Goal: Information Seeking & Learning: Find specific fact

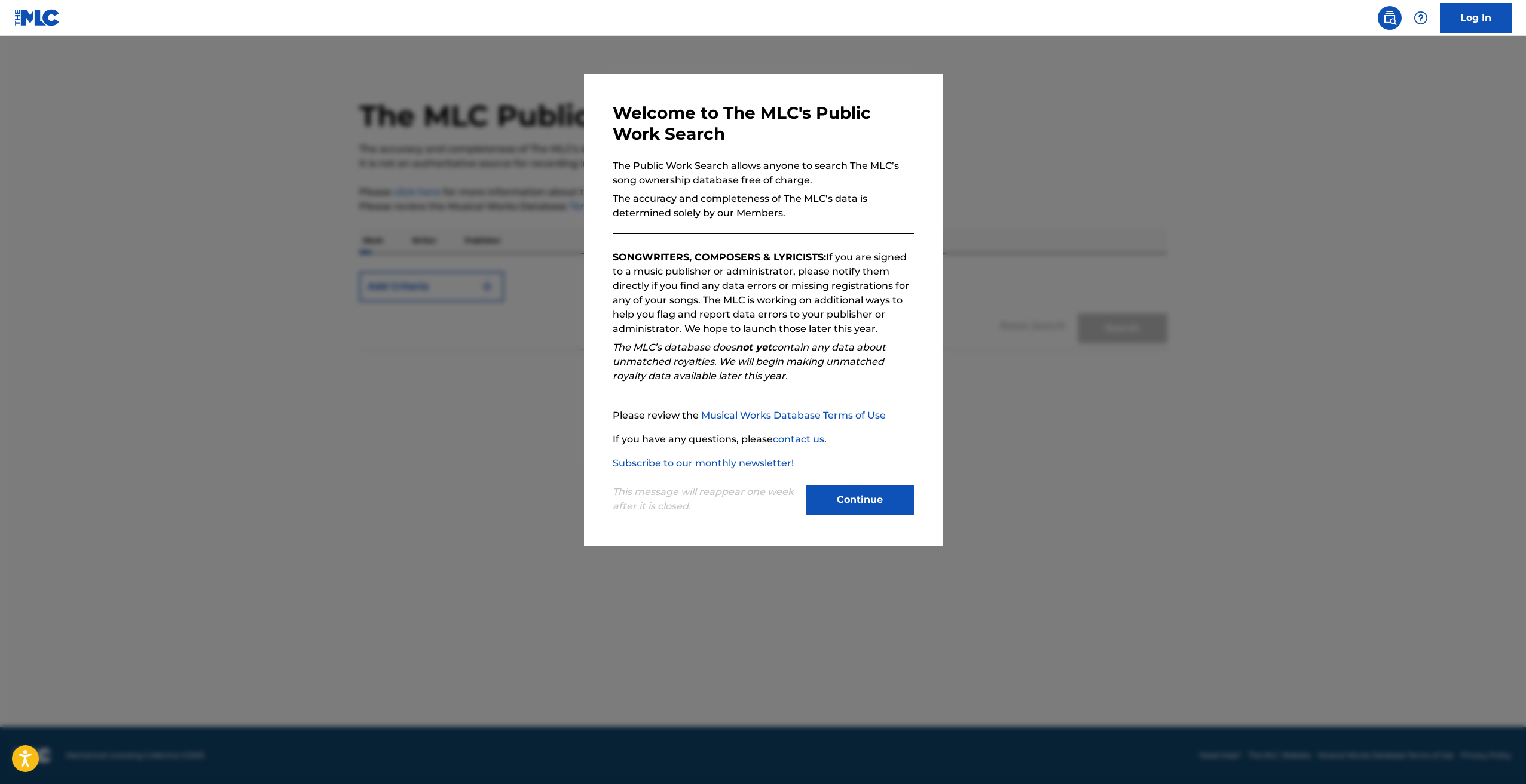
click at [820, 503] on button "Continue" at bounding box center [860, 500] width 108 height 30
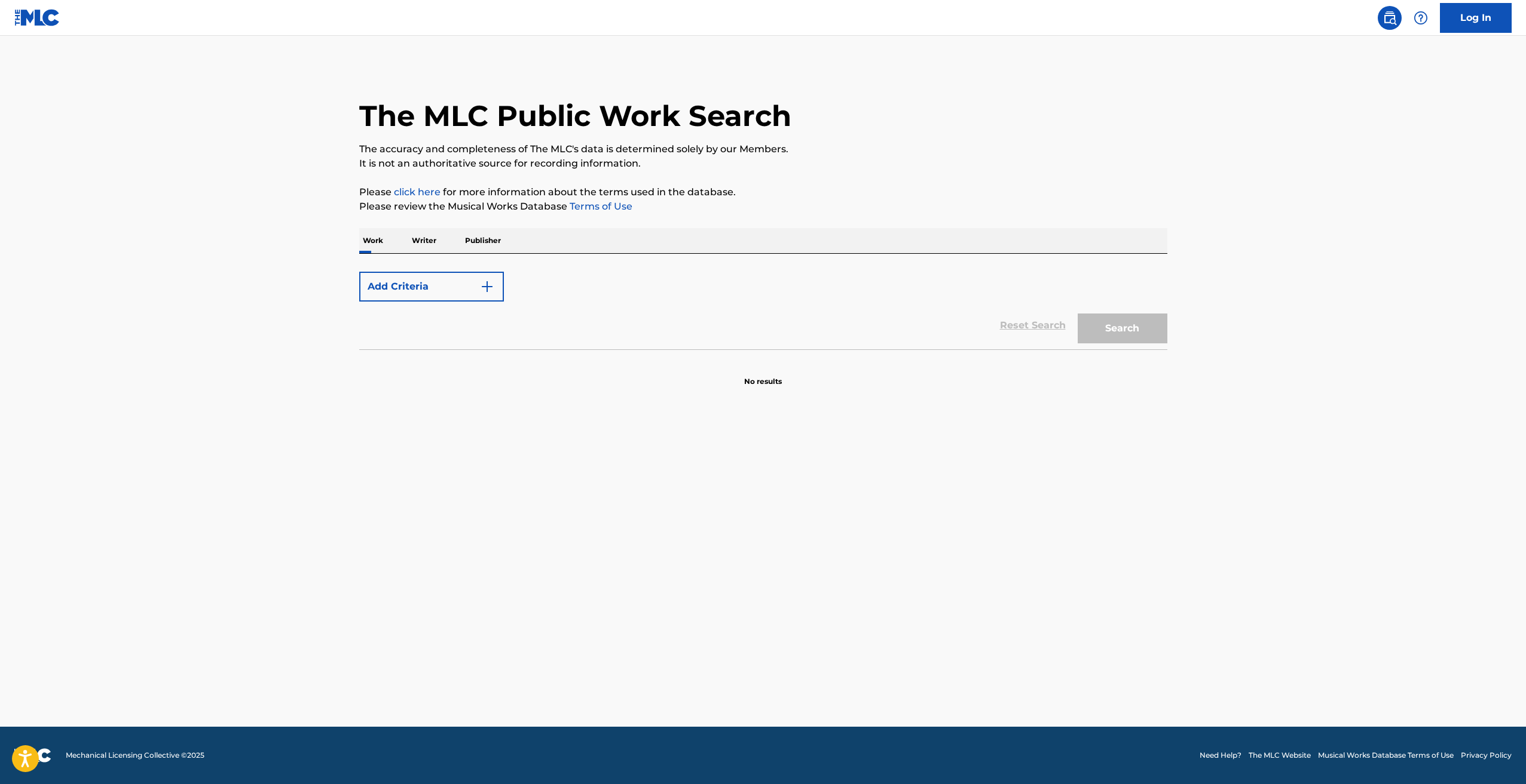
click at [408, 292] on button "Add Criteria" at bounding box center [432, 287] width 145 height 30
drag, startPoint x: 573, startPoint y: 340, endPoint x: 559, endPoint y: 340, distance: 14.0
click at [567, 340] on div "Reset Search Search" at bounding box center [763, 326] width 808 height 48
click at [459, 294] on button "Add Criteria" at bounding box center [432, 287] width 145 height 30
click at [486, 285] on img "Search Form" at bounding box center [486, 286] width 14 height 14
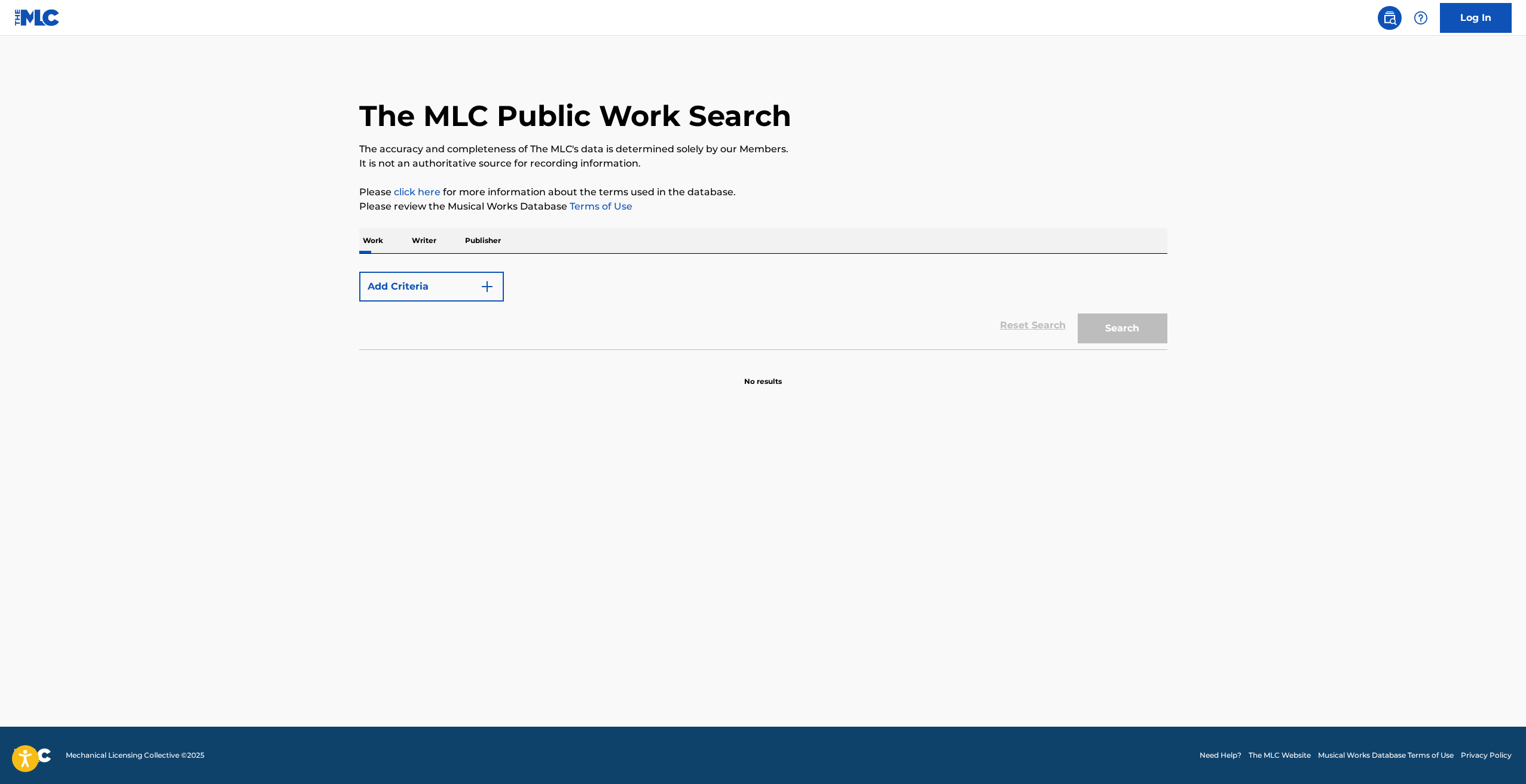
click at [415, 240] on p "Writer" at bounding box center [424, 241] width 31 height 25
click at [432, 253] on div "Work Writer Publisher" at bounding box center [763, 241] width 808 height 25
click at [396, 261] on div "Reset Search Search" at bounding box center [763, 284] width 808 height 60
click at [537, 295] on div "Search Form" at bounding box center [835, 281] width 663 height 30
click at [526, 282] on input "Search Form" at bounding box center [834, 281] width 663 height 28
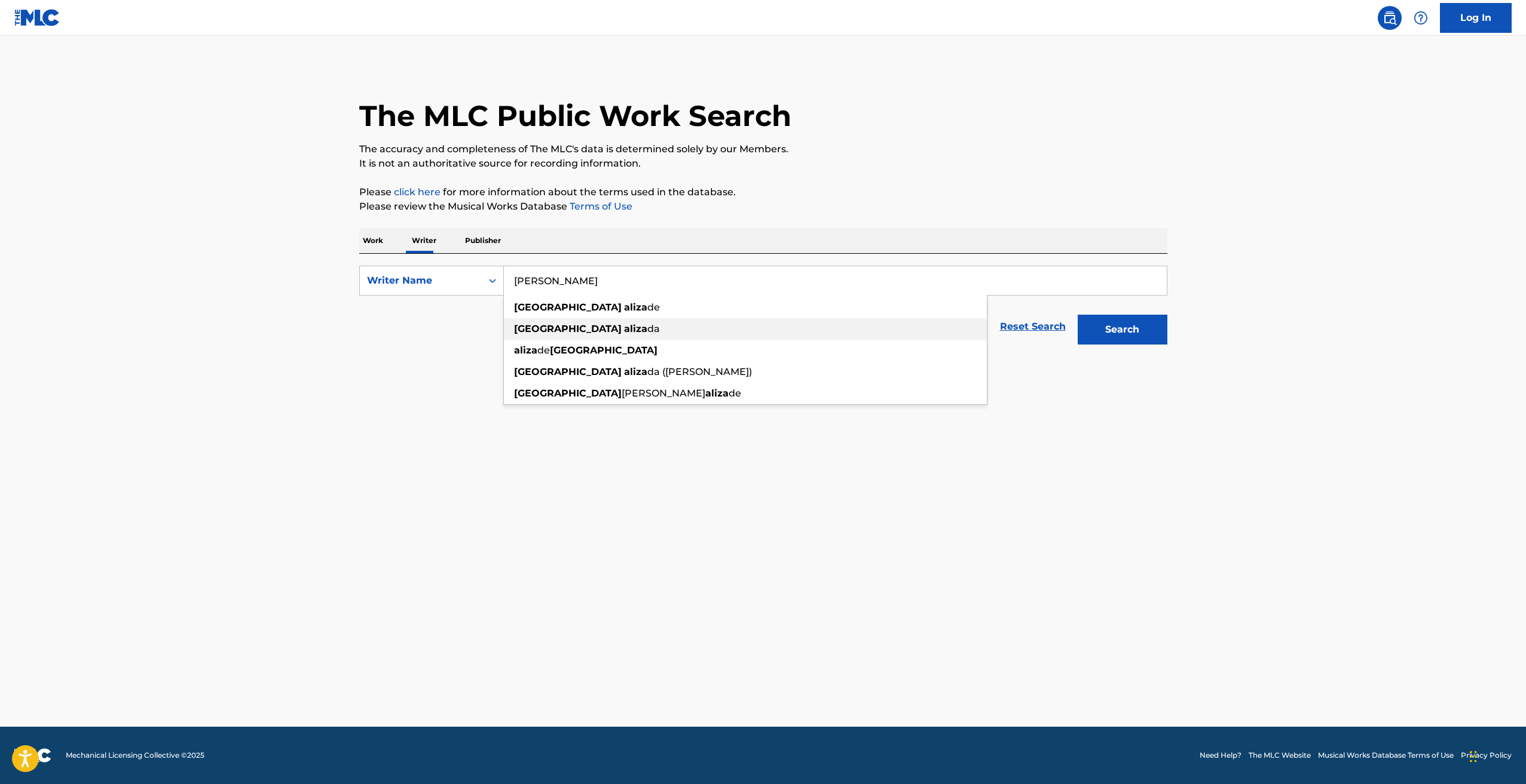
click at [563, 322] on div "[PERSON_NAME] da" at bounding box center [745, 329] width 483 height 22
type input "[PERSON_NAME]"
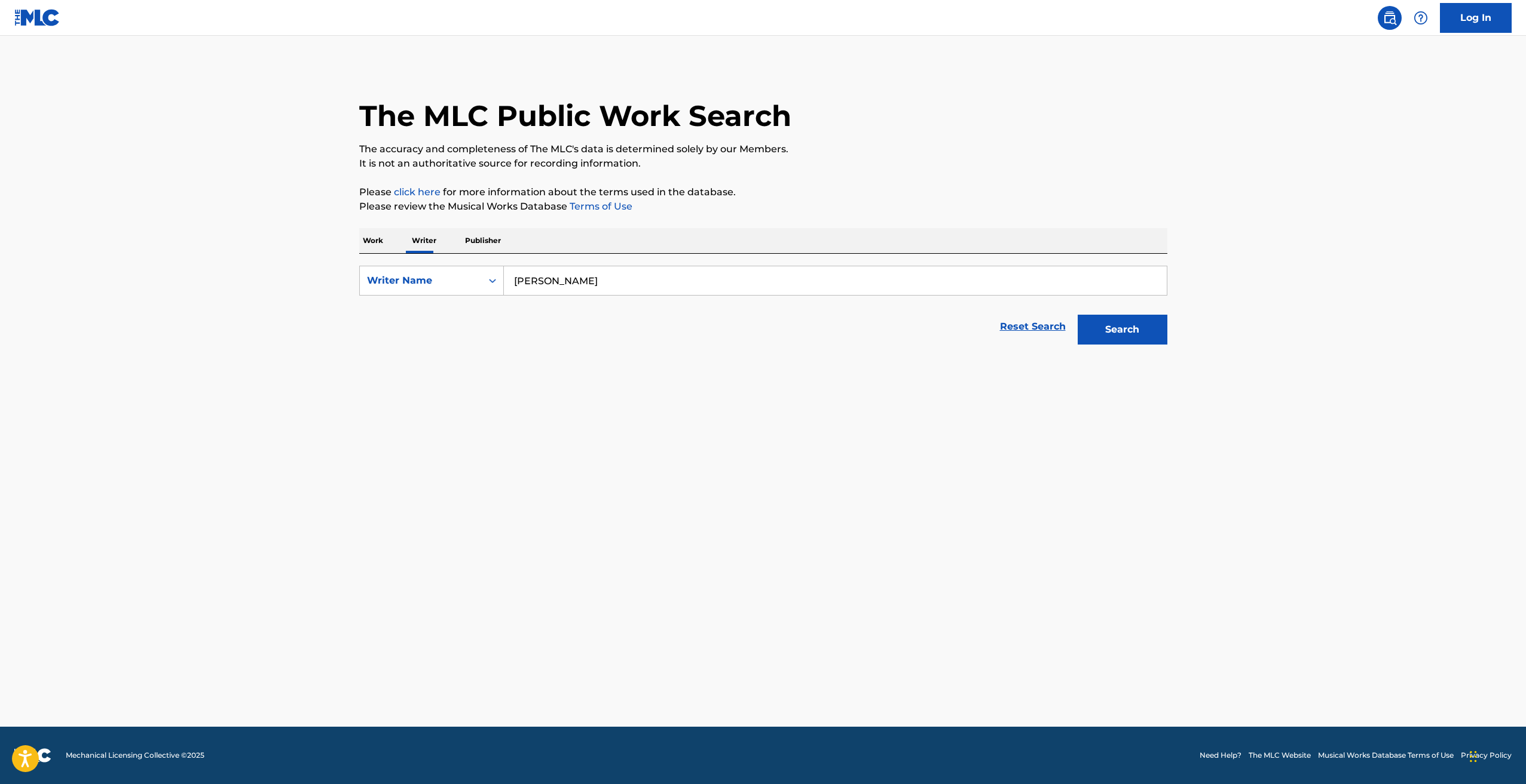
click at [1084, 330] on button "Search" at bounding box center [1123, 330] width 90 height 30
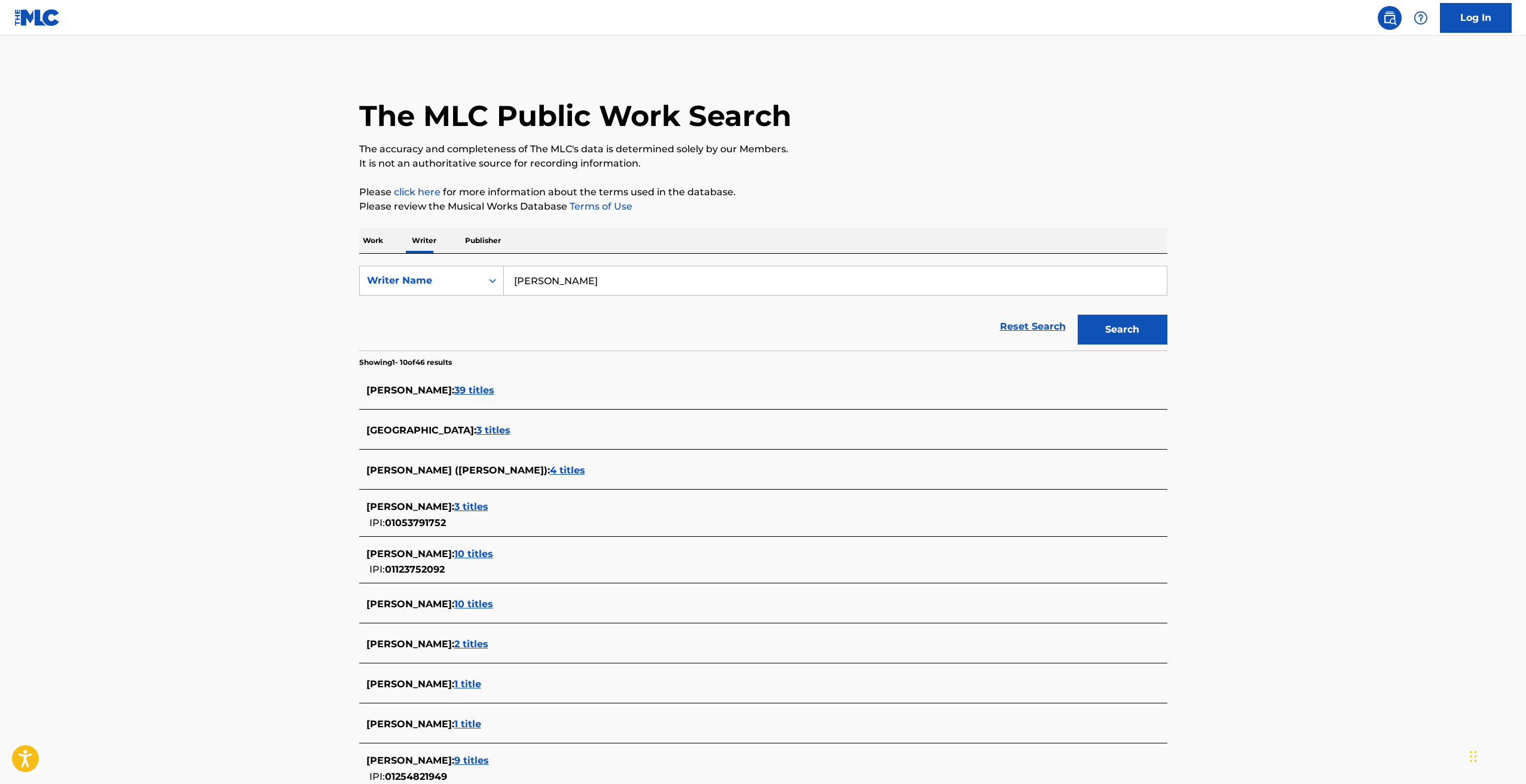
click at [574, 273] on input "[PERSON_NAME]" at bounding box center [834, 281] width 663 height 28
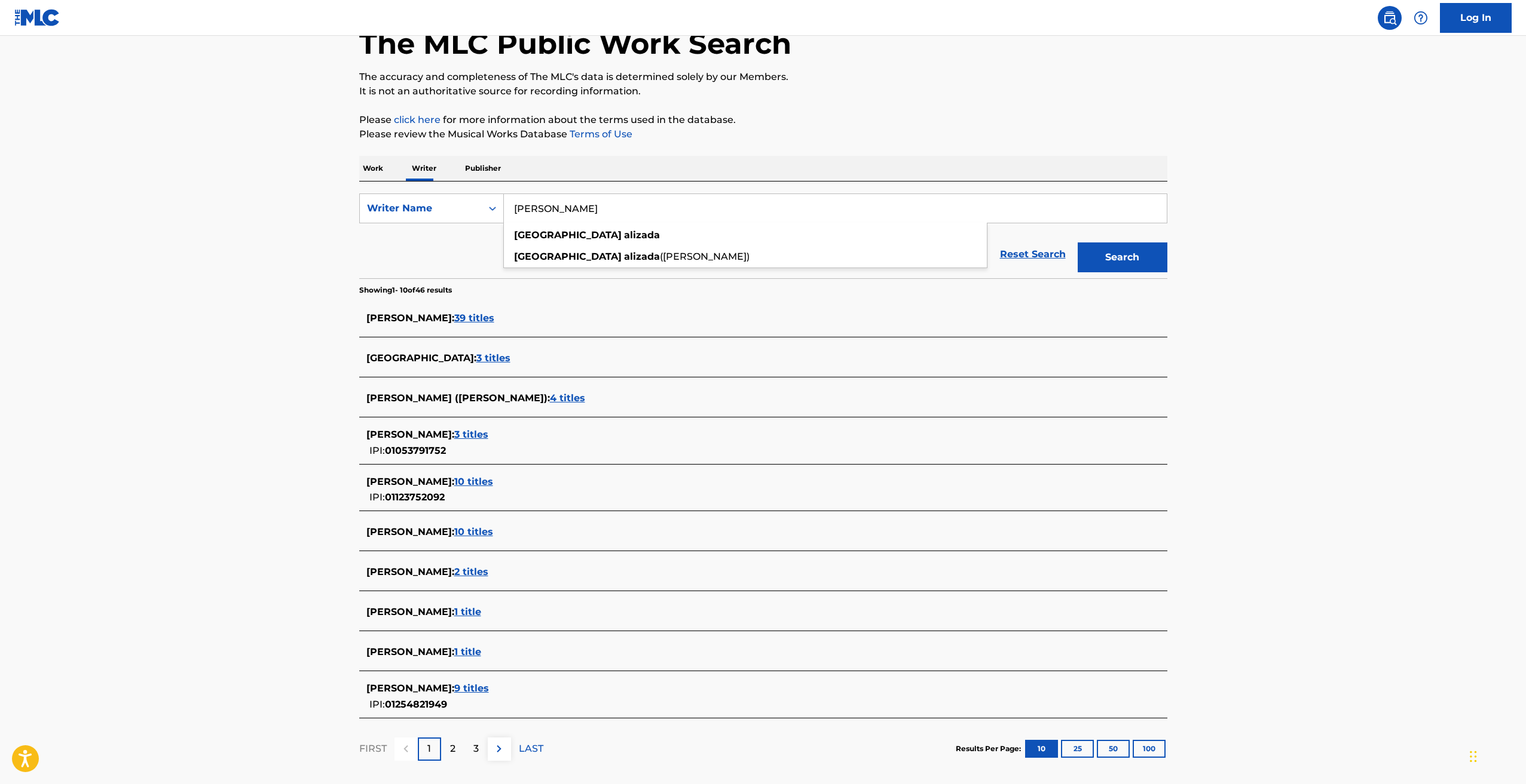
scroll to position [131, 0]
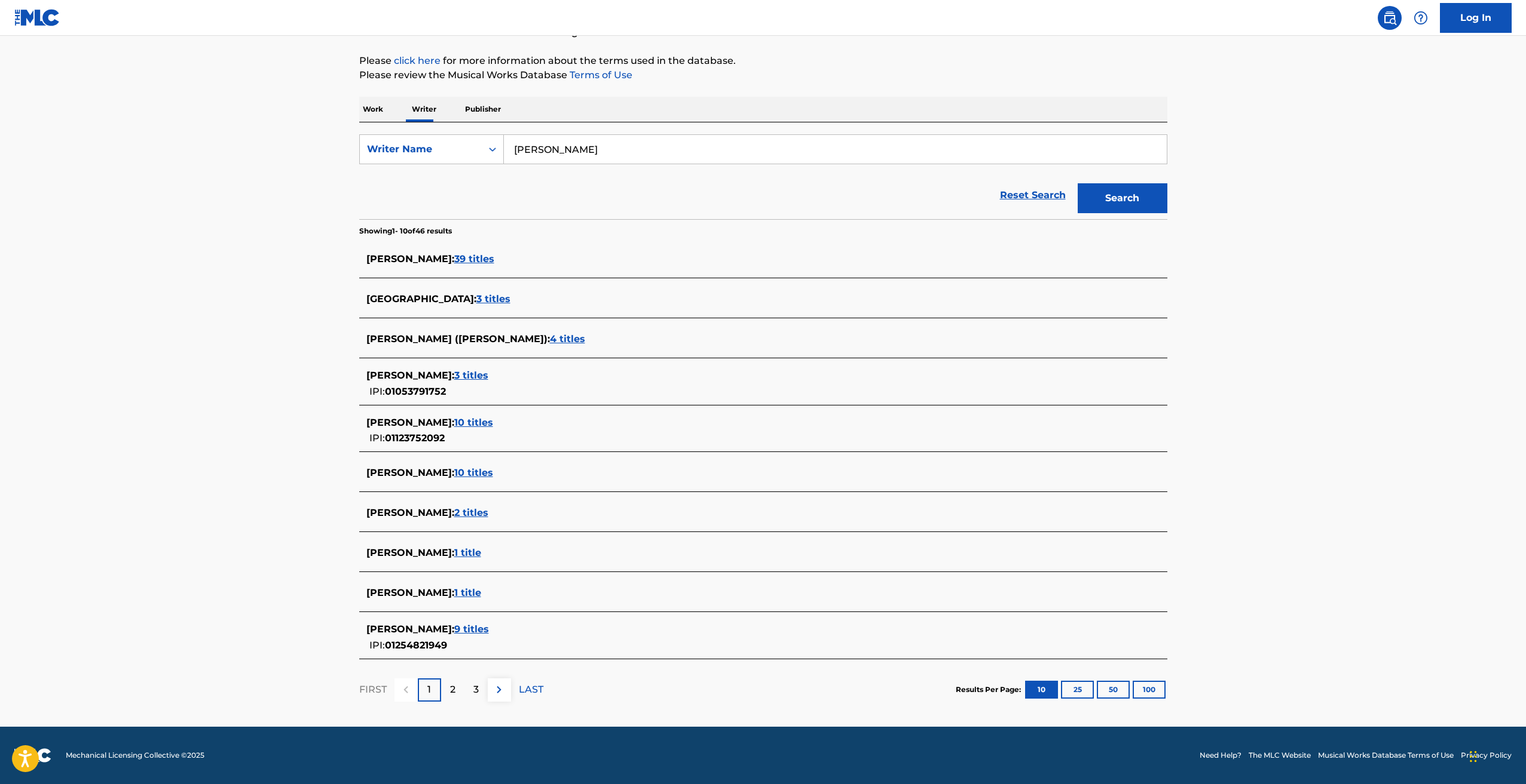
click at [462, 631] on span "9 titles" at bounding box center [471, 629] width 34 height 11
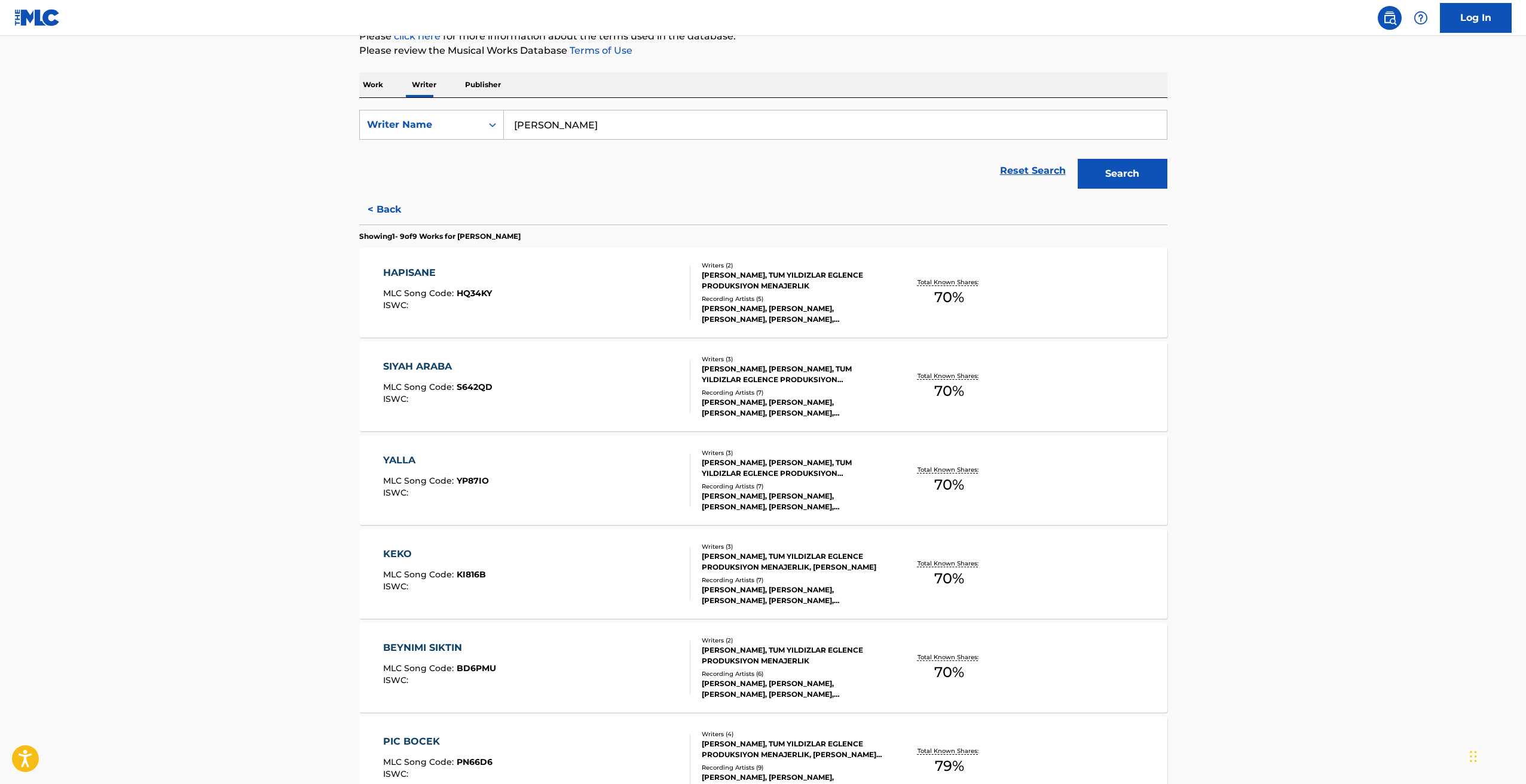
scroll to position [430, 0]
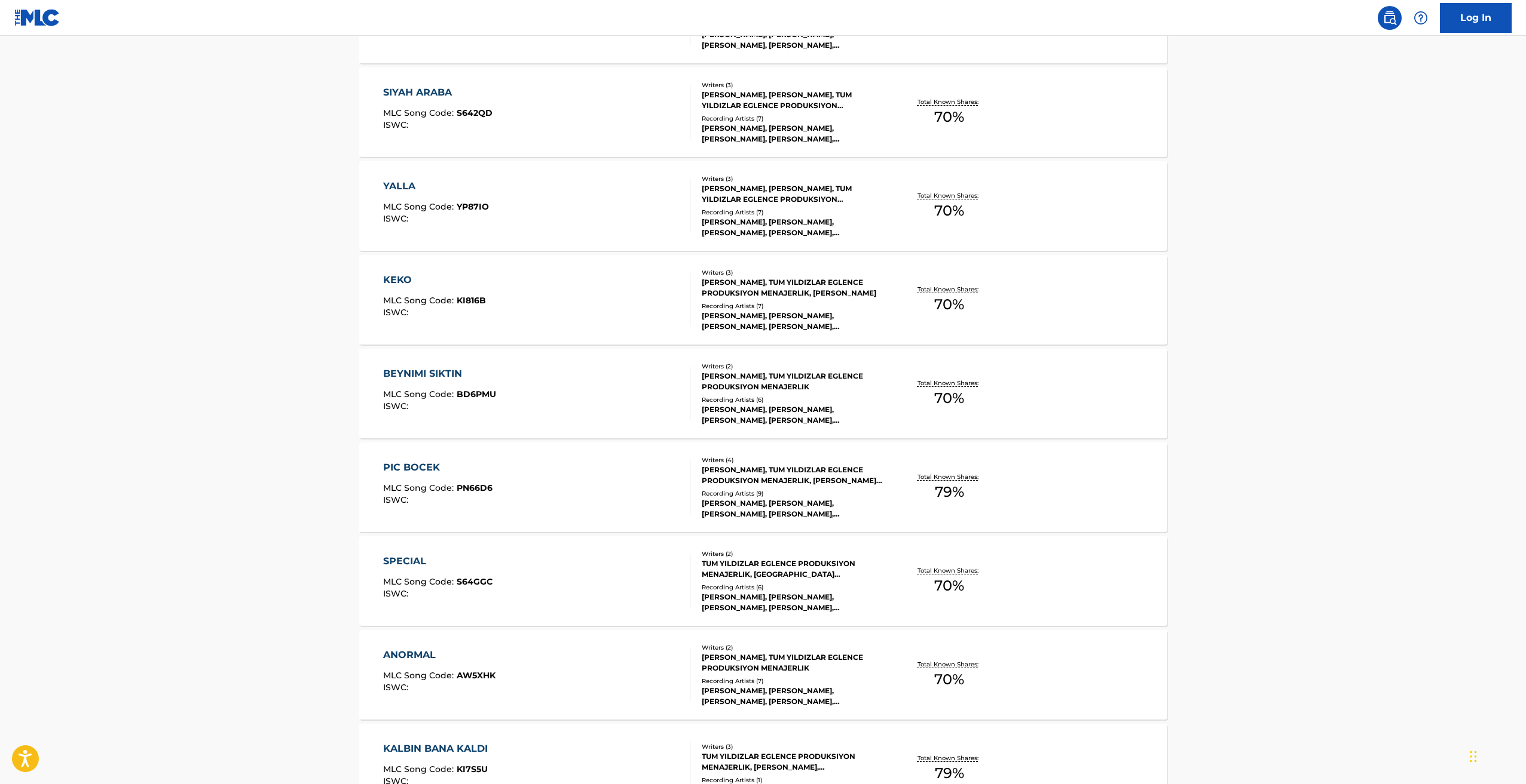
click at [55, 493] on main "The MLC Public Work Search The accuracy and completeness of The MLC's data is d…" at bounding box center [763, 240] width 1526 height 1270
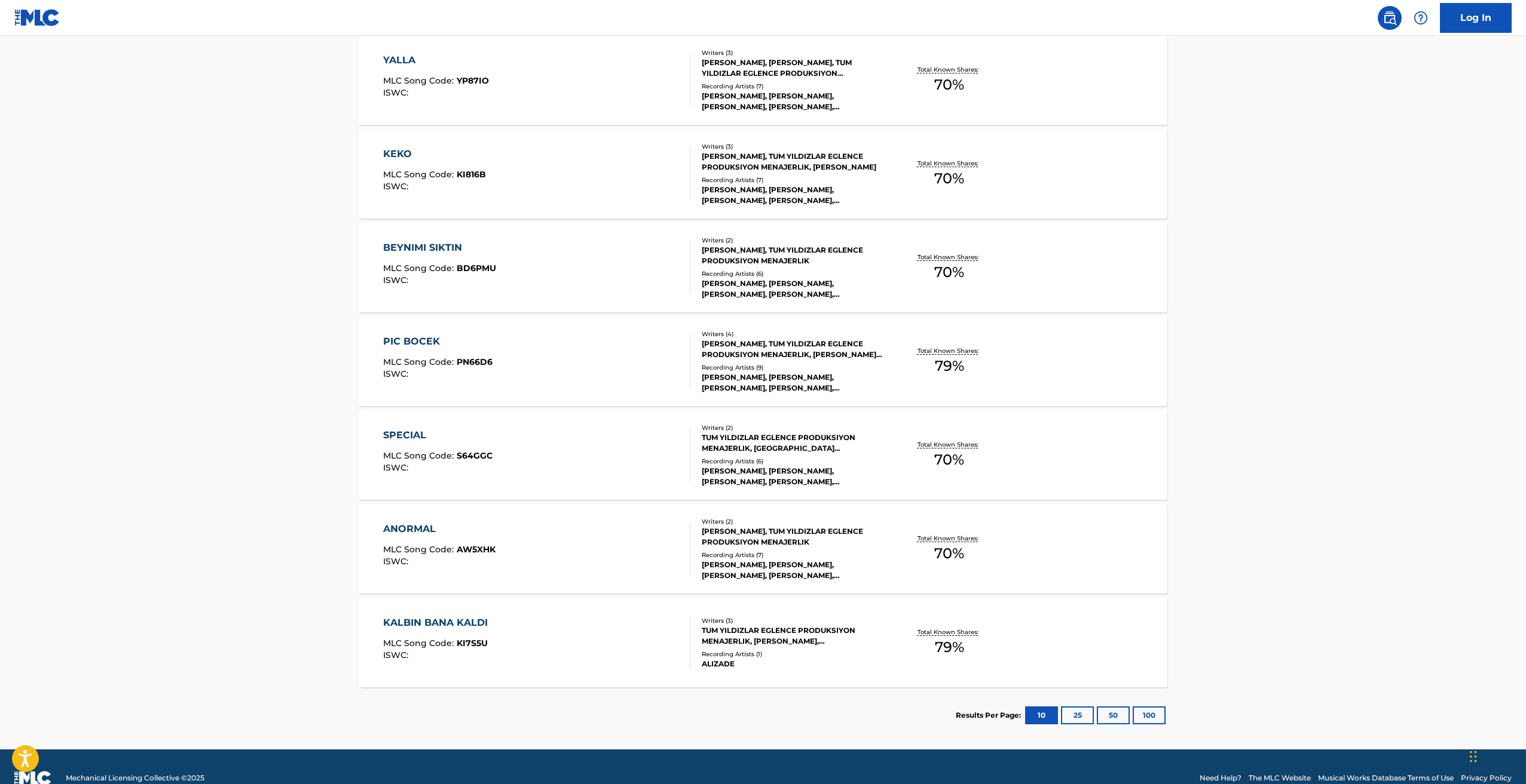
scroll to position [579, 0]
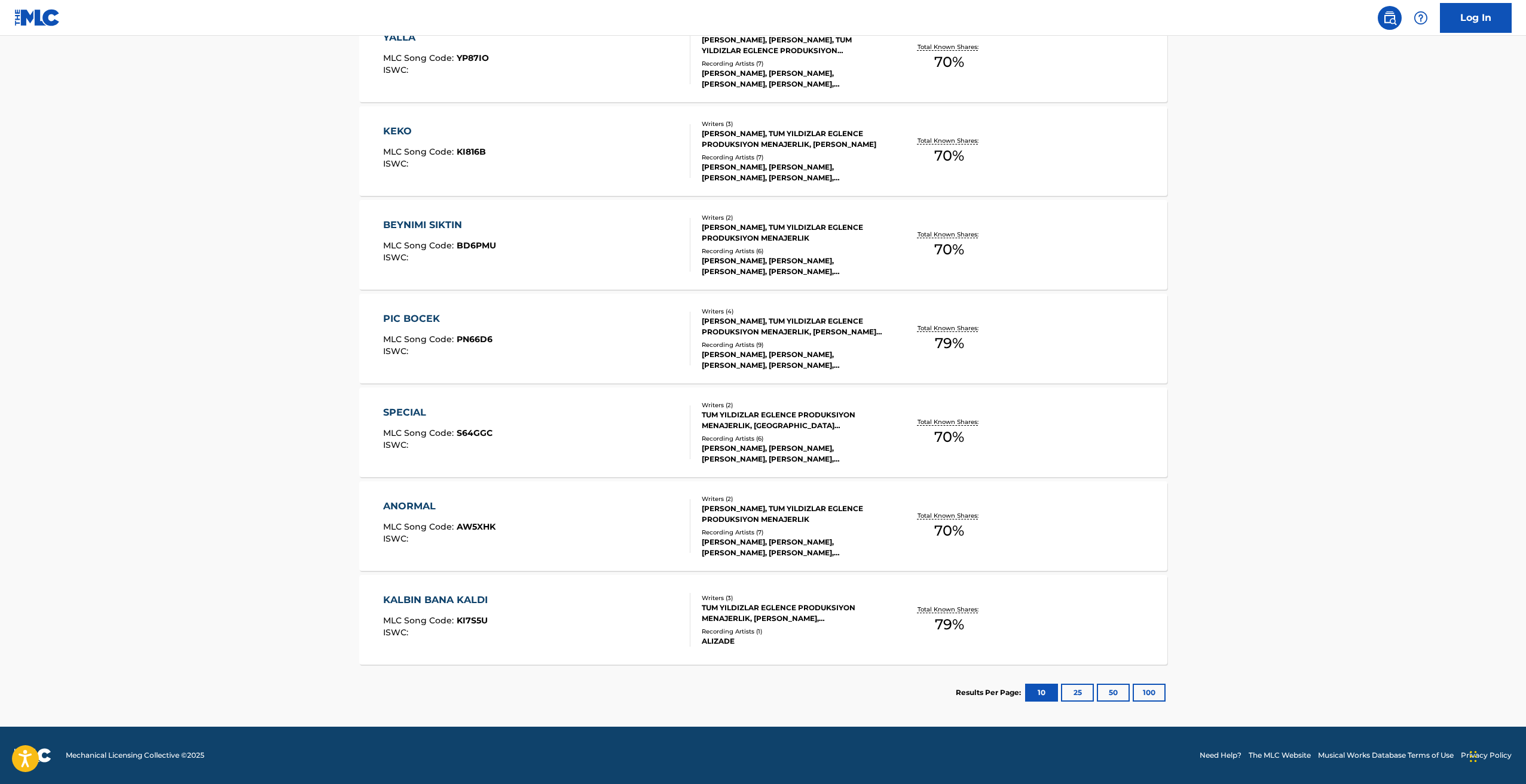
click at [1088, 697] on button "25" at bounding box center [1077, 693] width 33 height 18
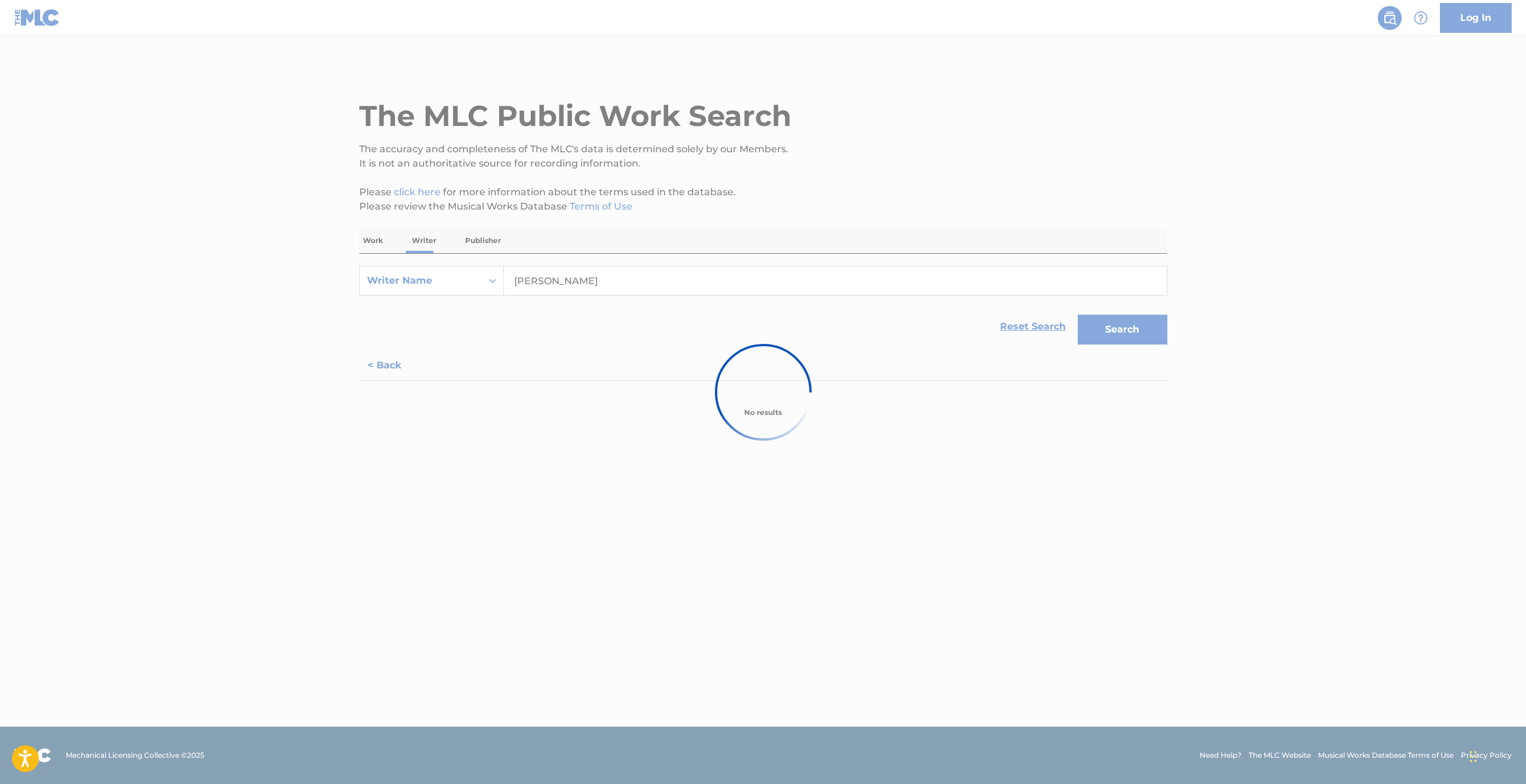
scroll to position [0, 0]
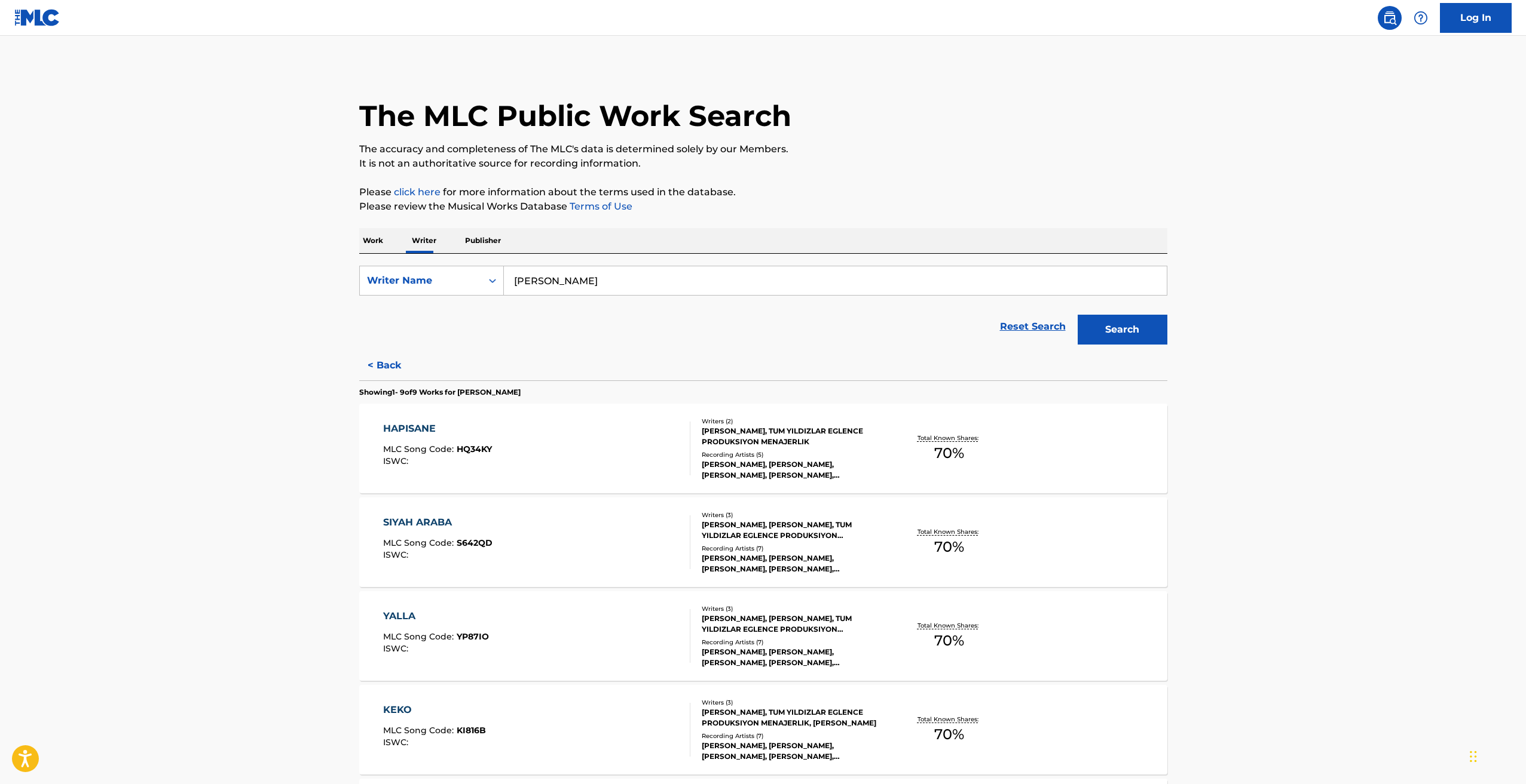
click at [475, 244] on p "Publisher" at bounding box center [483, 241] width 43 height 25
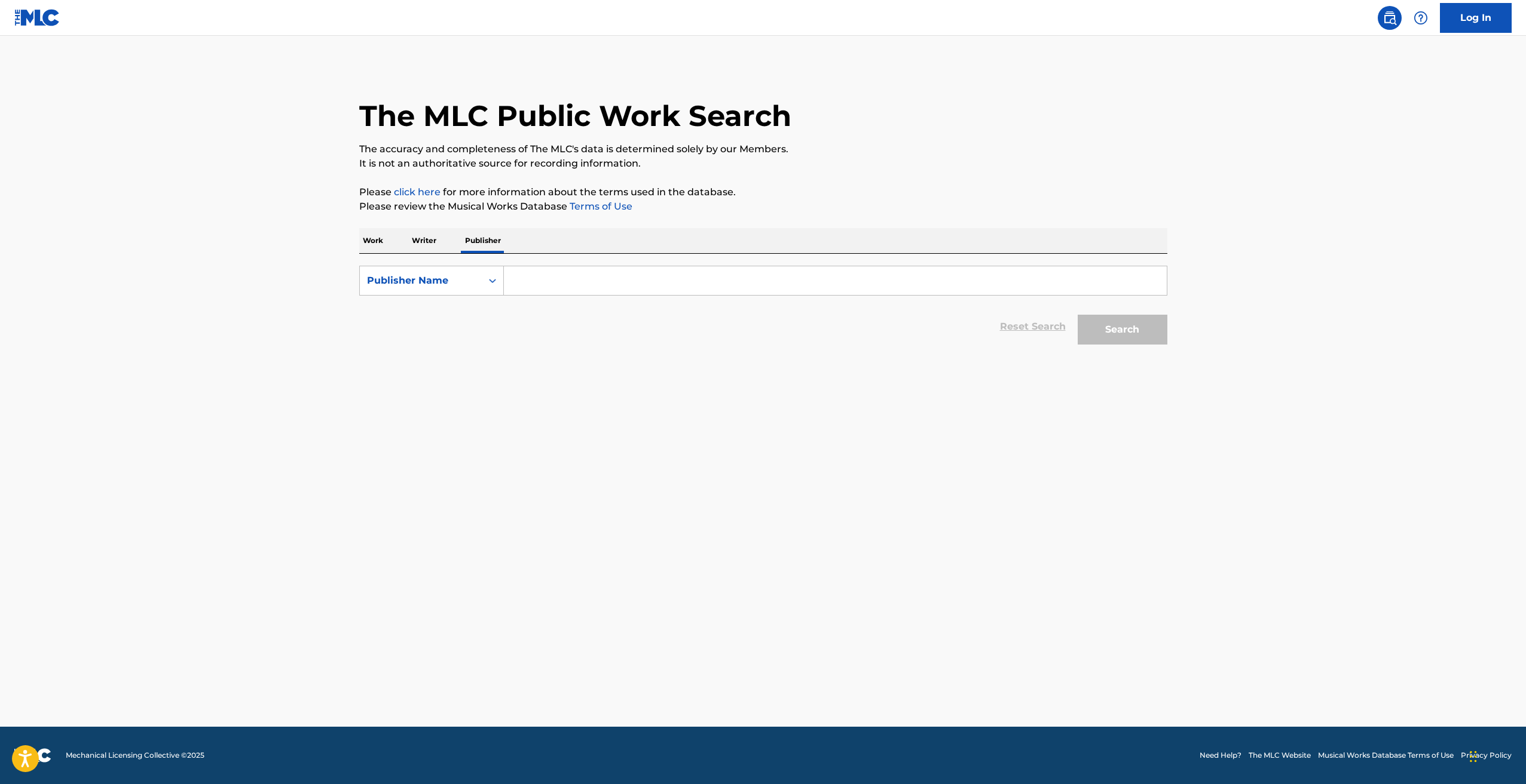
click at [417, 242] on p "Writer" at bounding box center [424, 241] width 31 height 25
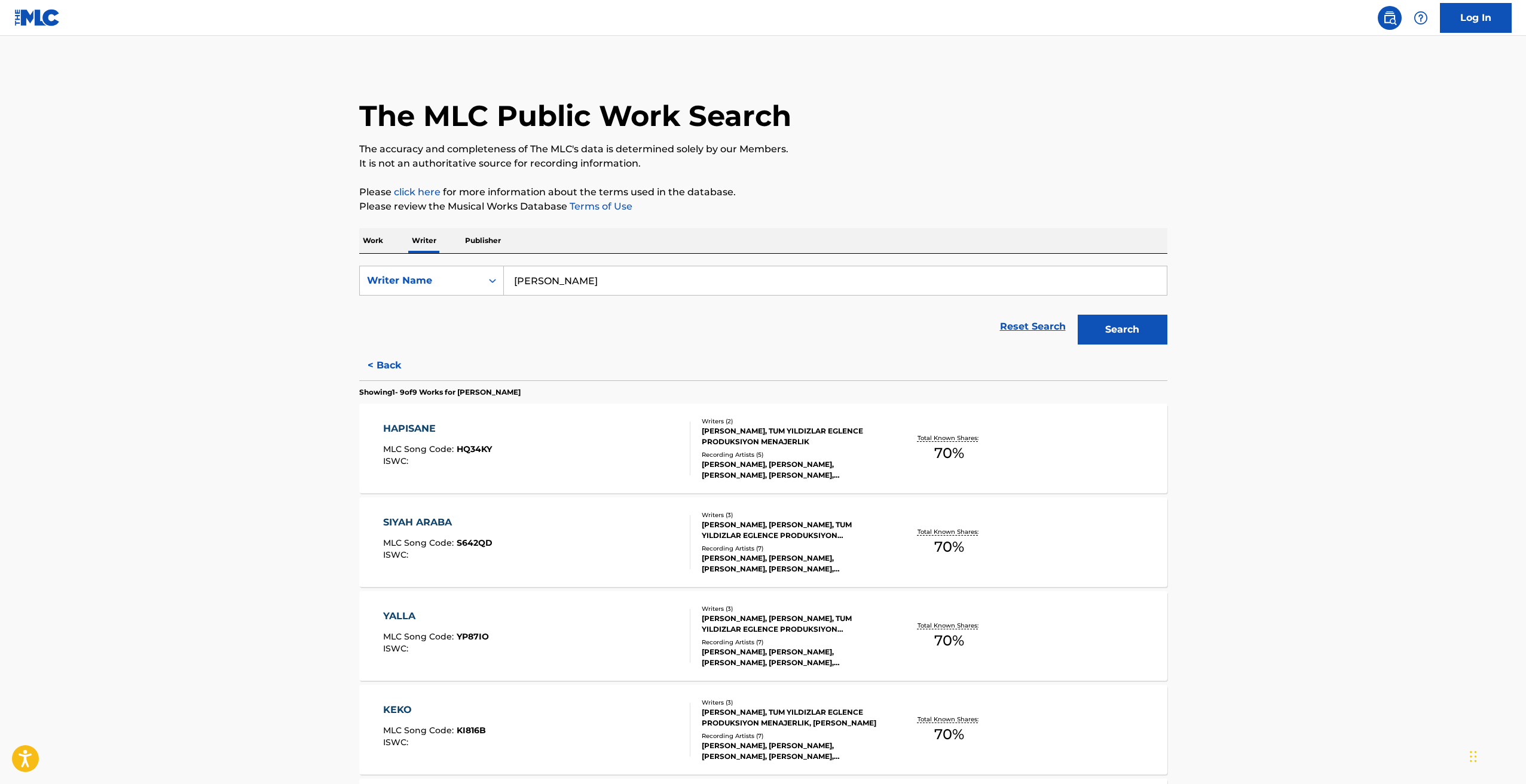
click at [763, 721] on div "[PERSON_NAME], TUM YILDIZLAR EGLENCE PRODUKSIYON MENAJERLIK, [PERSON_NAME]" at bounding box center [792, 718] width 181 height 22
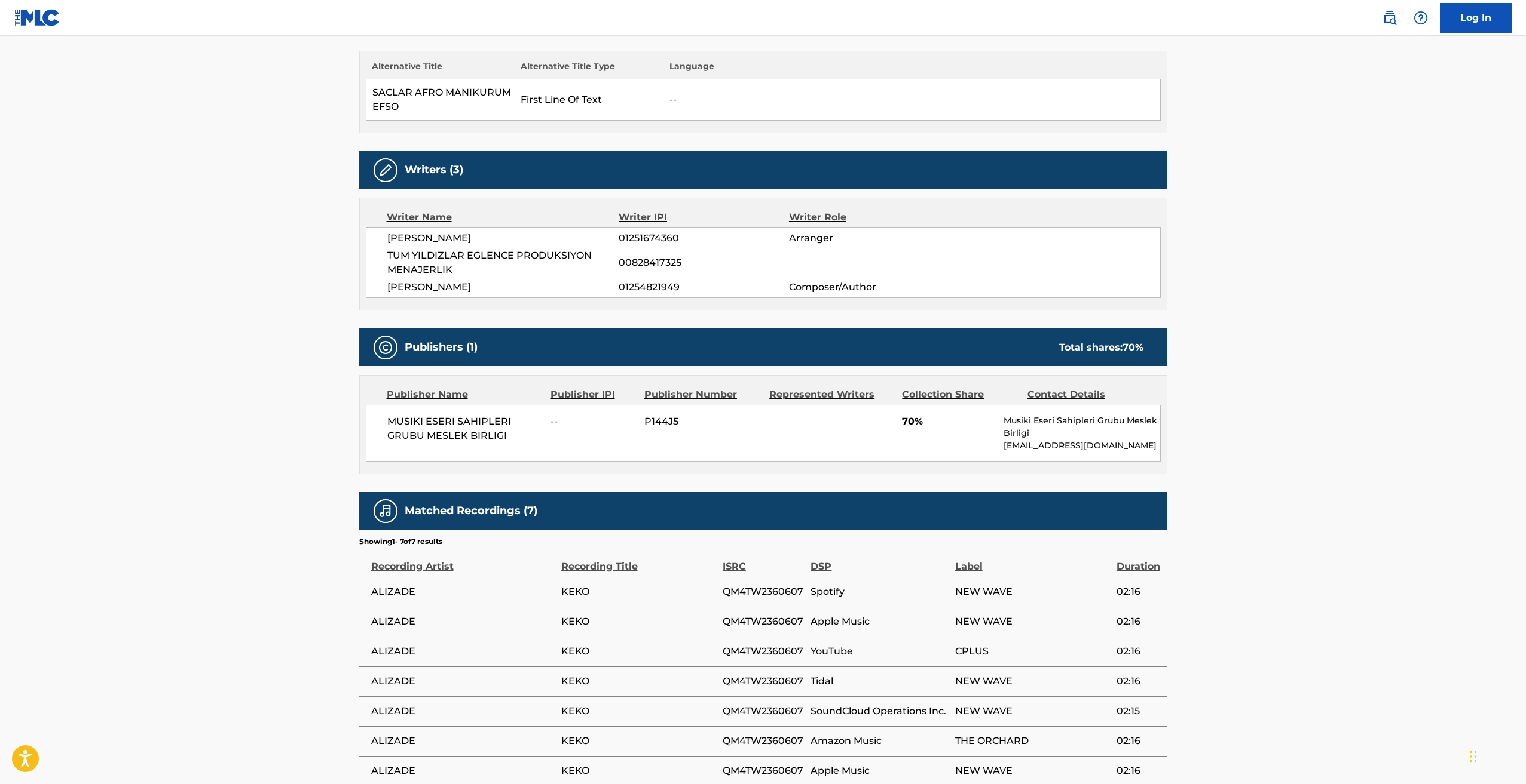
scroll to position [415, 0]
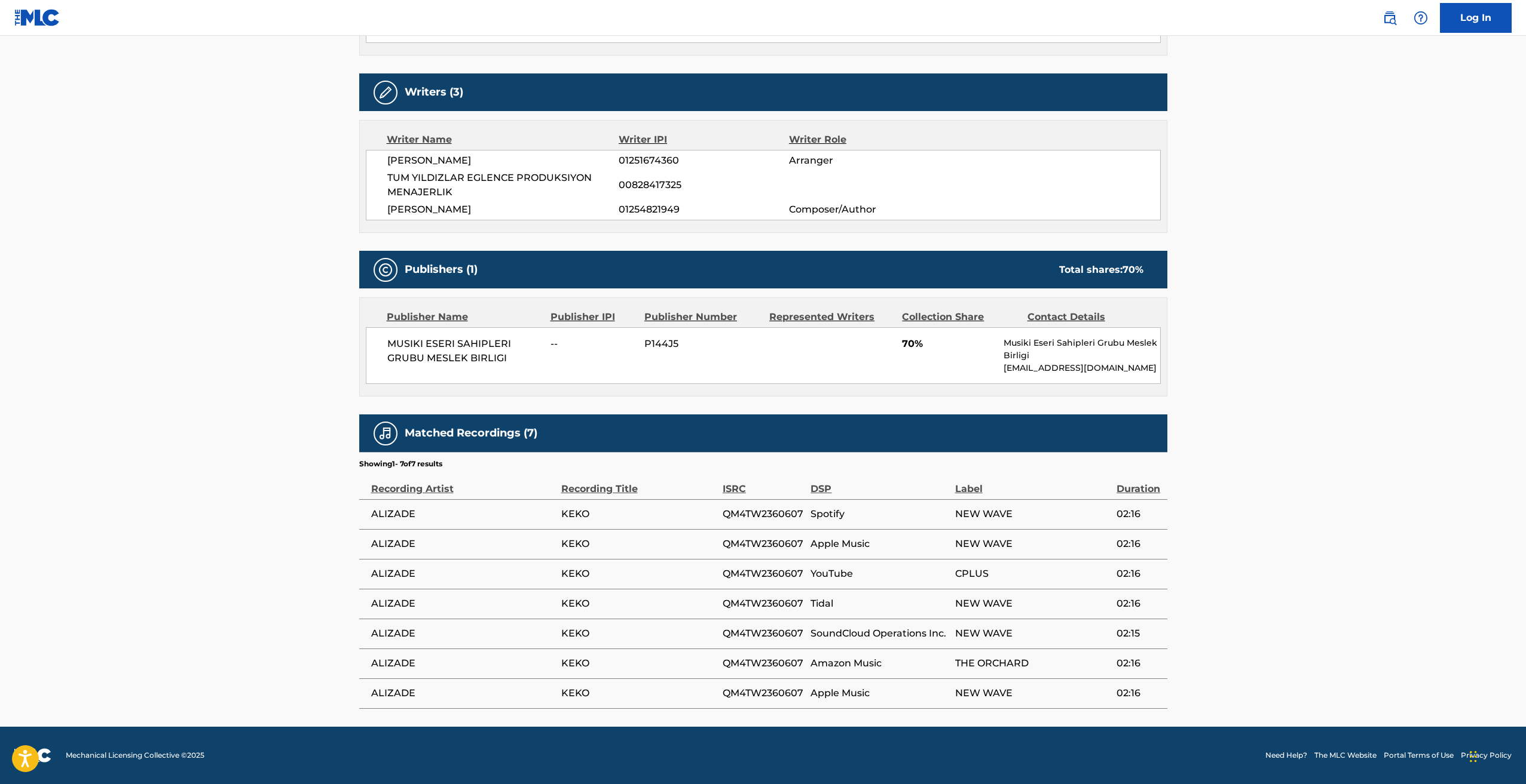
click at [150, 512] on main "< Back to public search results Copy work link KEKO Work Detail Member Work Ide…" at bounding box center [763, 174] width 1526 height 1107
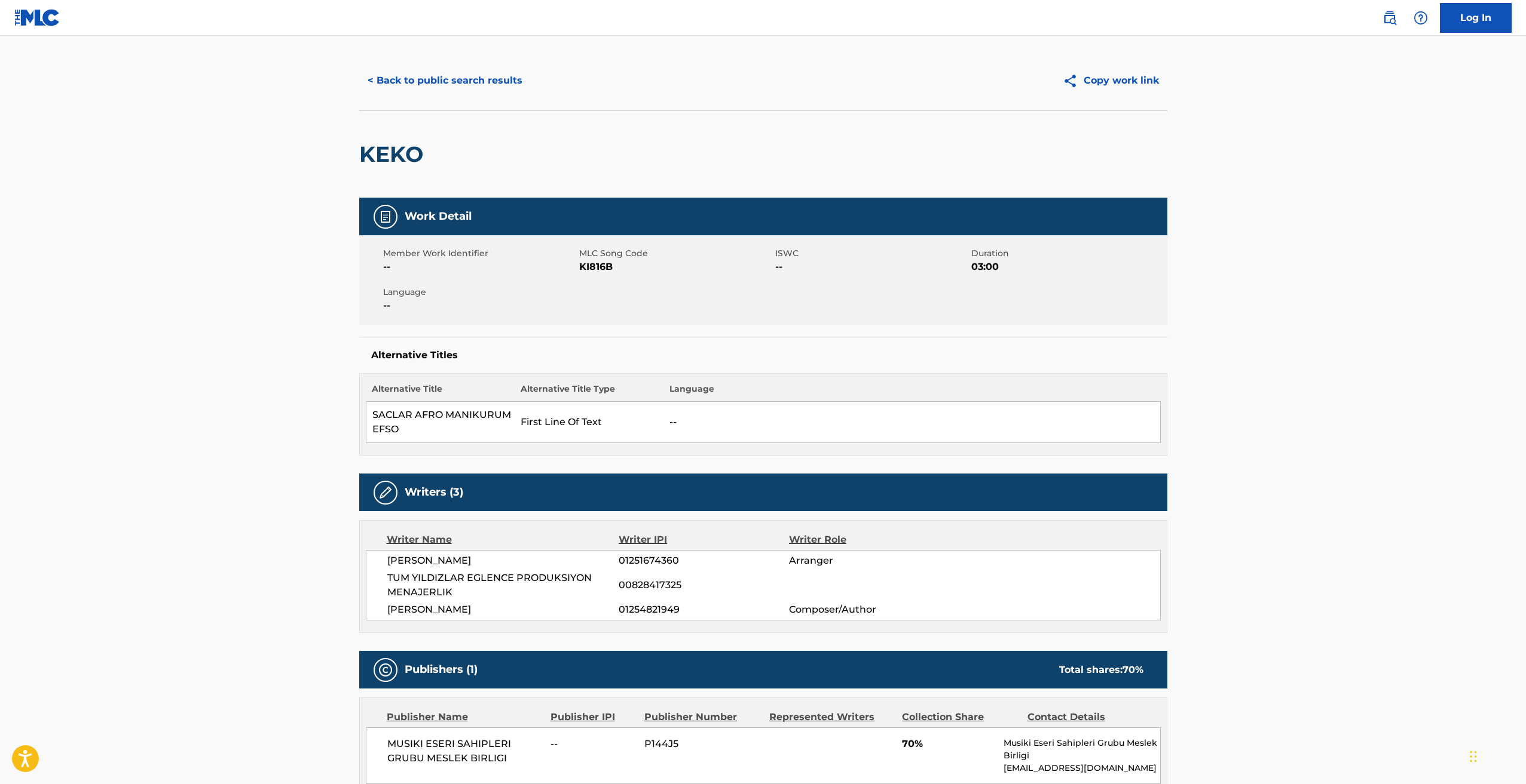
scroll to position [0, 0]
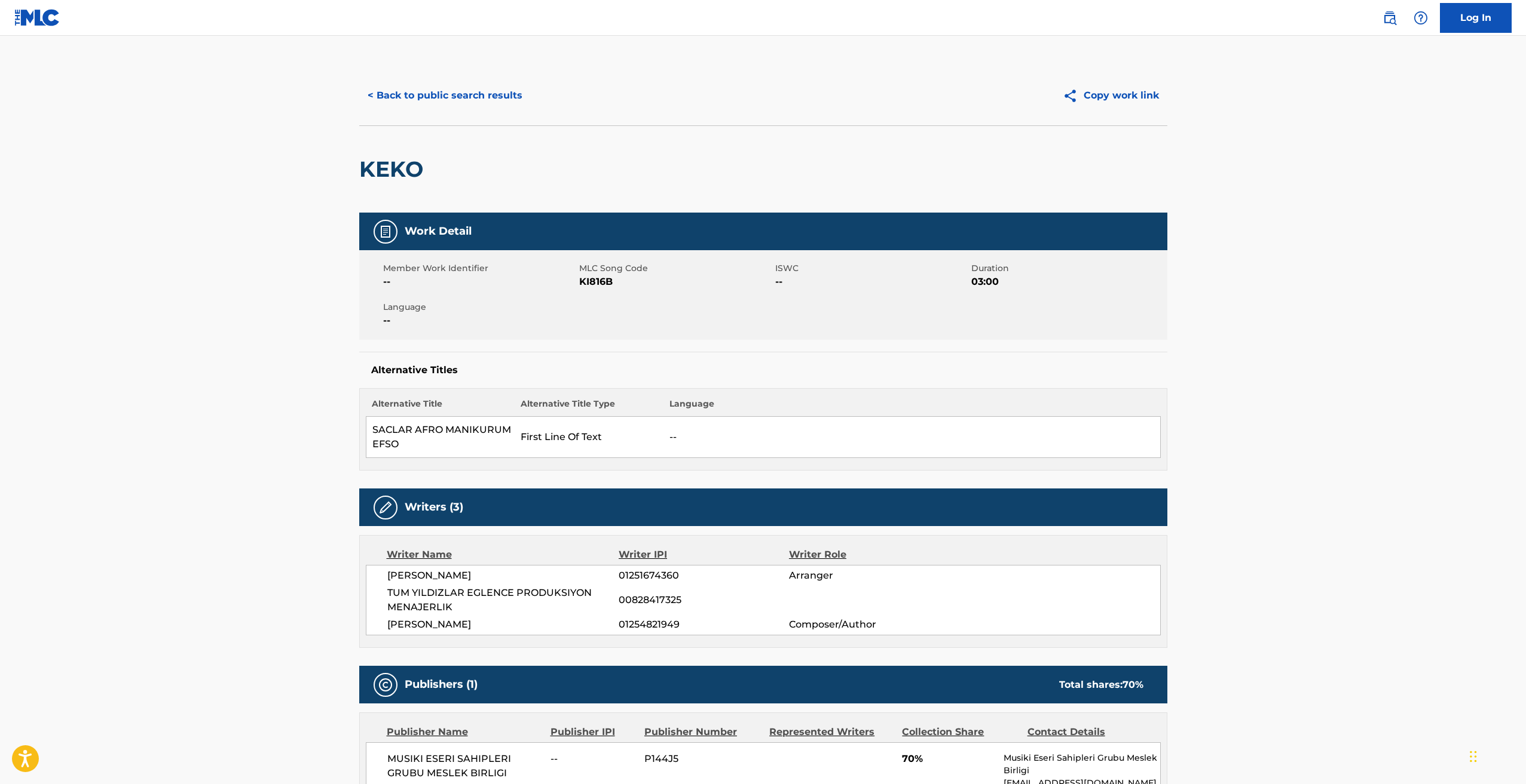
click at [460, 91] on button "< Back to public search results" at bounding box center [445, 96] width 172 height 30
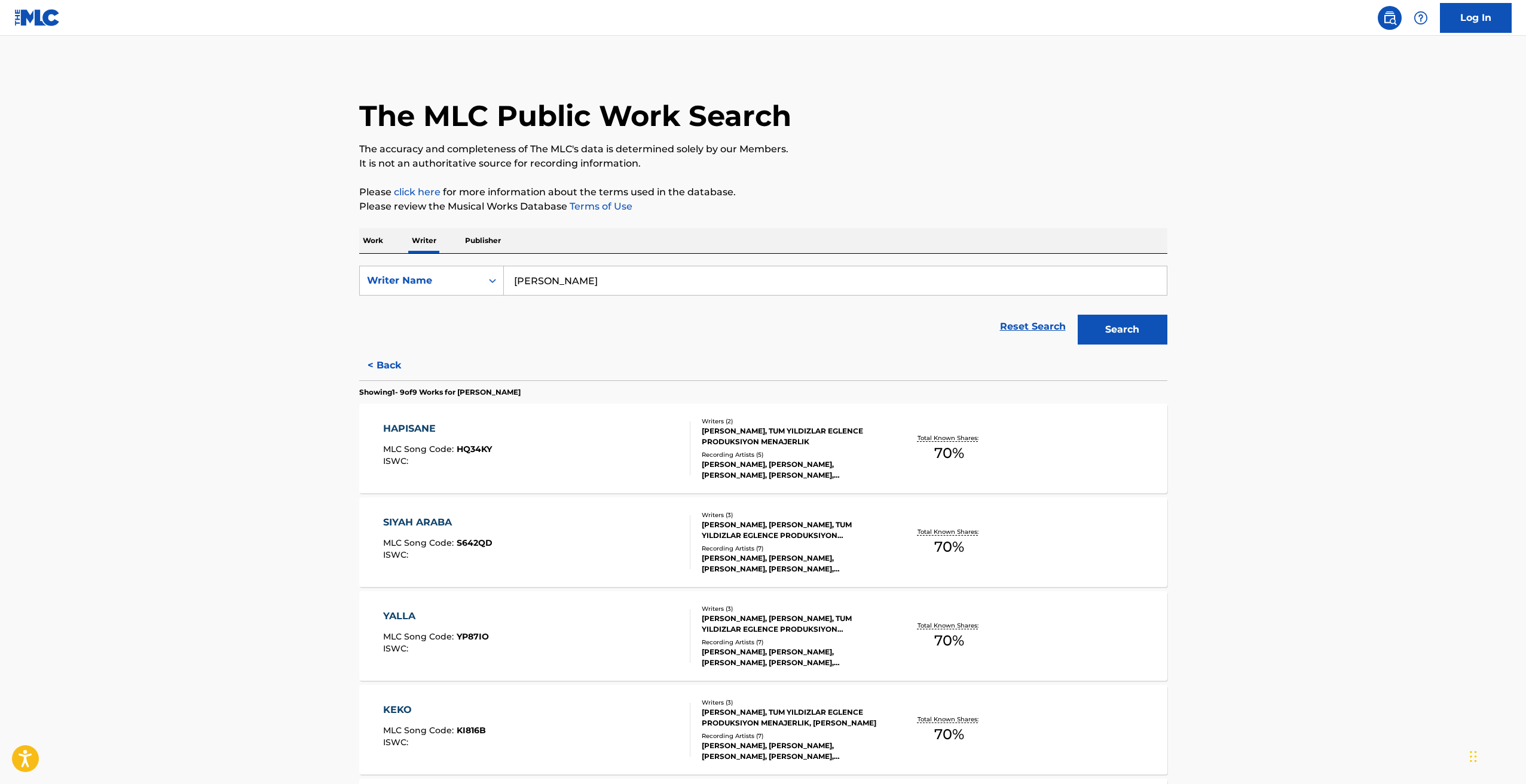
click at [364, 238] on p "Work" at bounding box center [373, 241] width 28 height 25
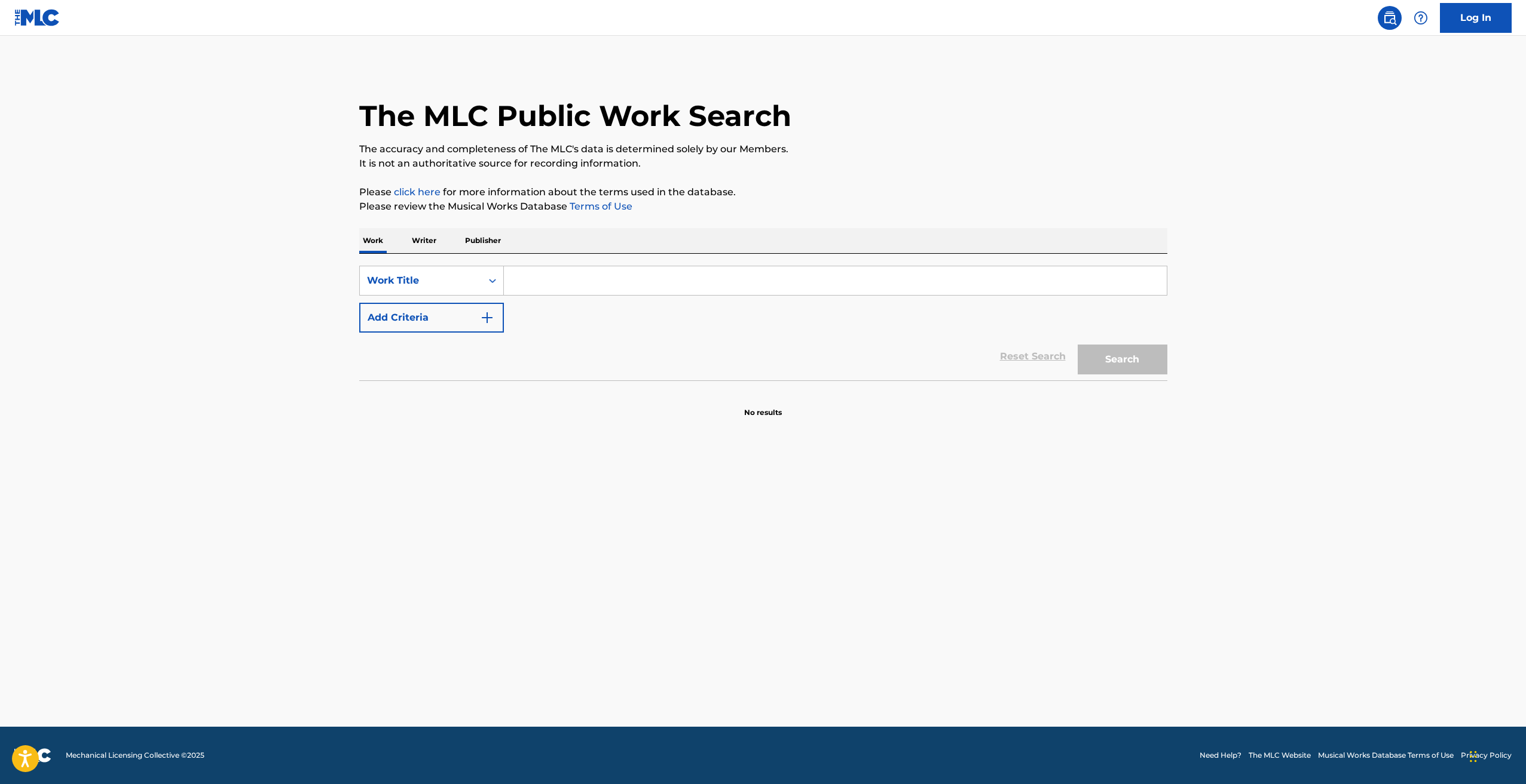
click at [541, 275] on input "Search Form" at bounding box center [834, 281] width 663 height 28
type input "alizade"
click at [1078, 345] on button "Search" at bounding box center [1123, 360] width 90 height 30
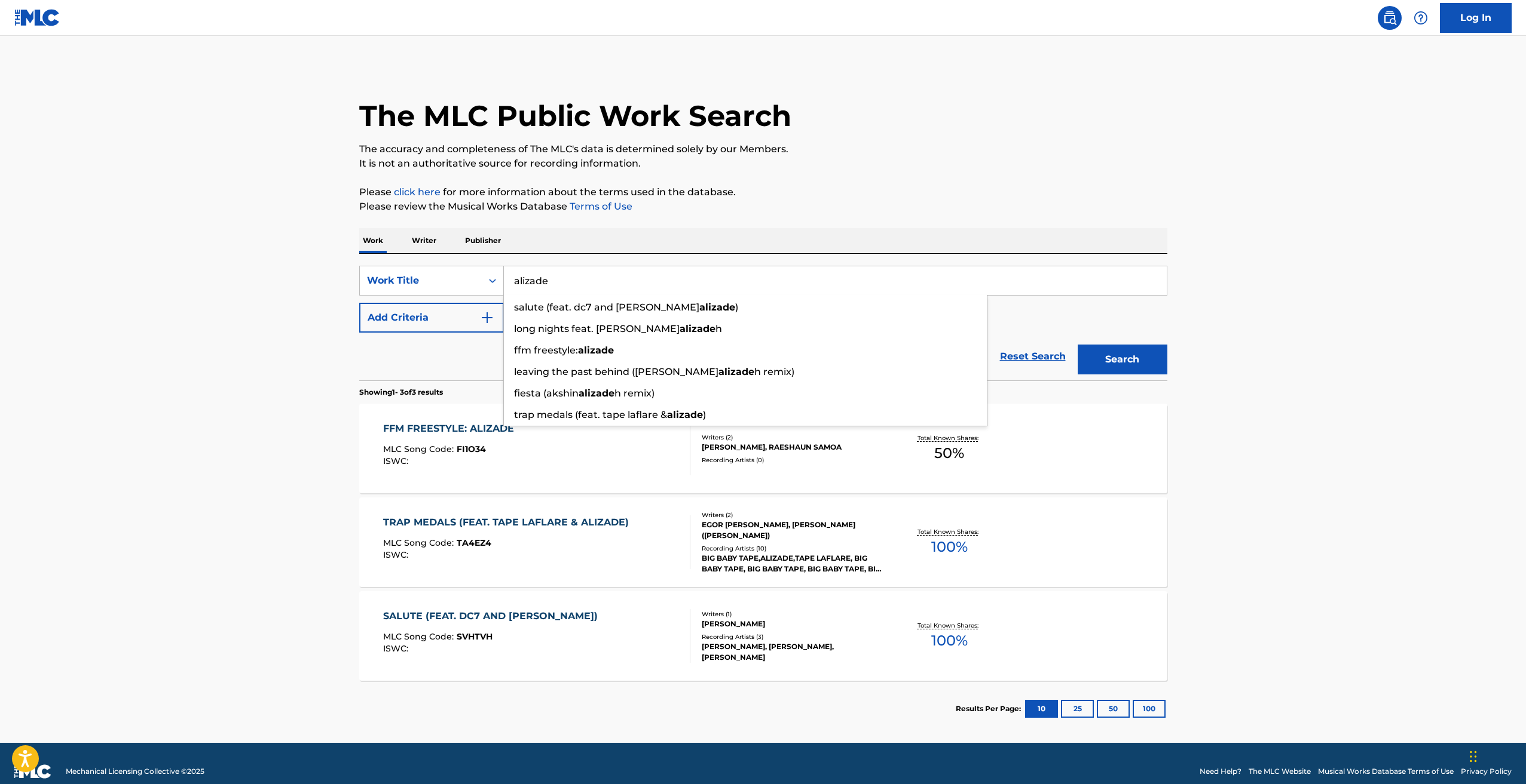
click at [261, 352] on main "The MLC Public Work Search The accuracy and completeness of The MLC's data is d…" at bounding box center [763, 389] width 1526 height 707
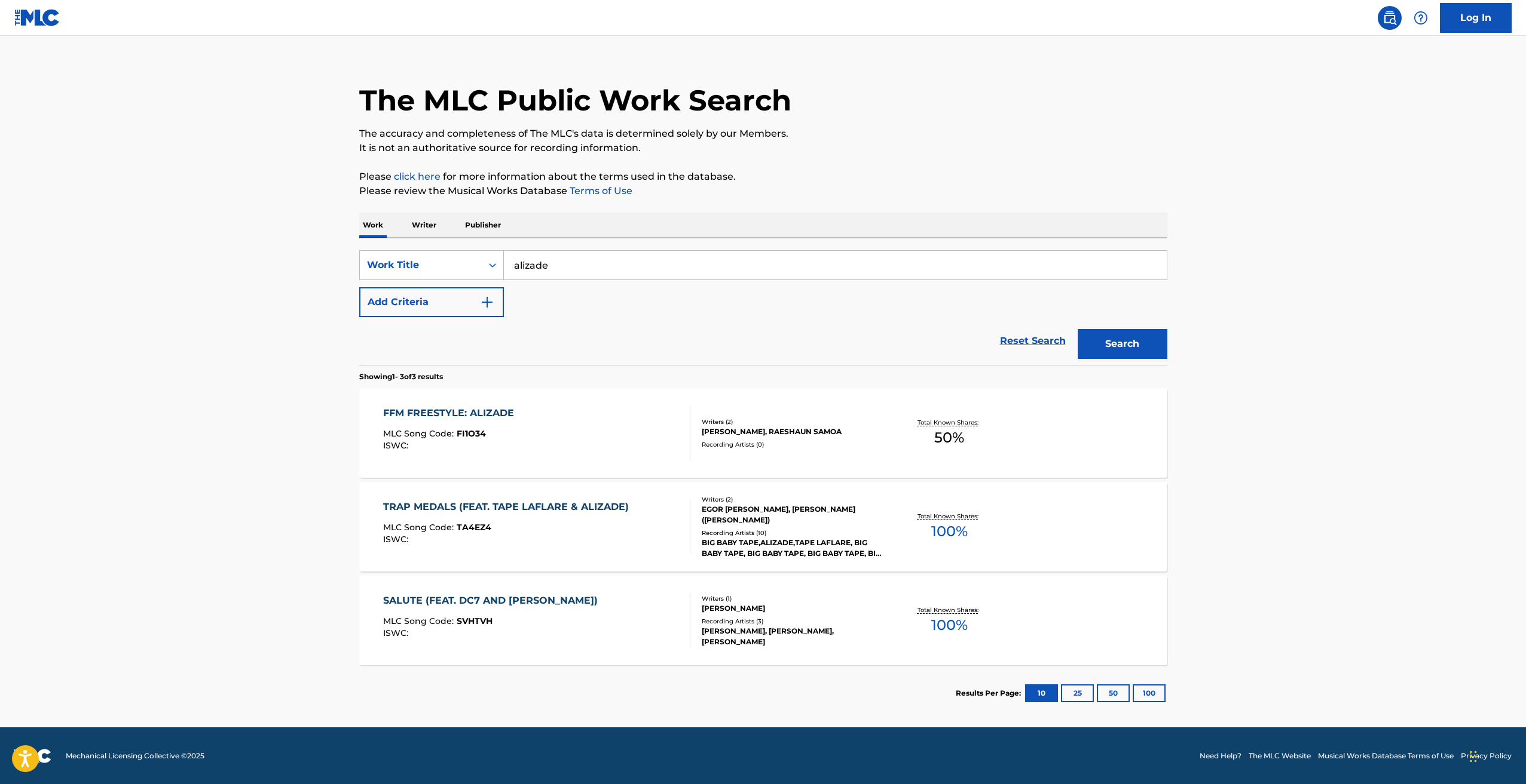
scroll to position [16, 0]
click at [561, 264] on input "alizade" at bounding box center [834, 264] width 663 height 28
